Goal: Task Accomplishment & Management: Complete application form

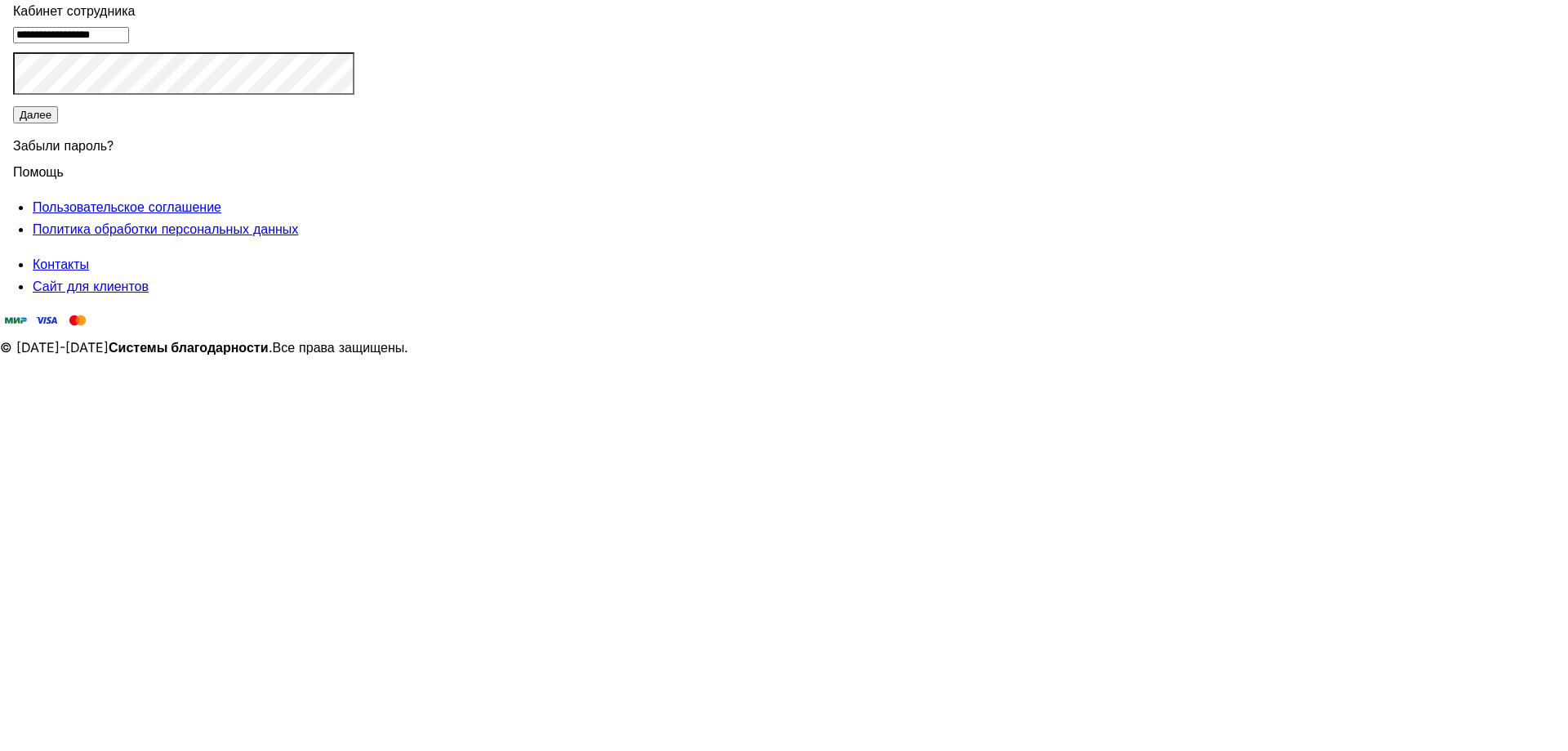
type input "**********"
click at [58, 123] on button "Далее" at bounding box center [36, 115] width 45 height 17
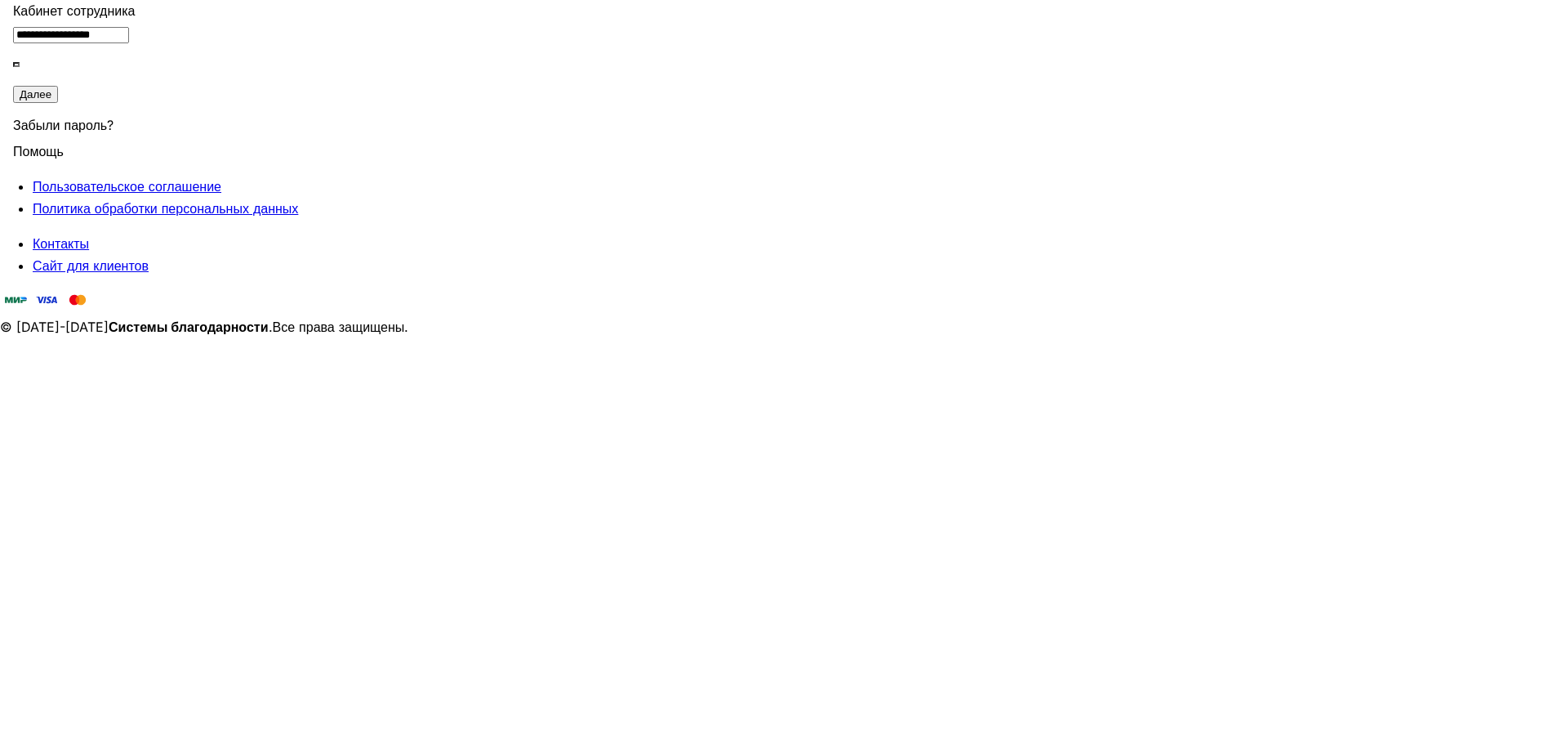
type input "******"
